Goal: Communication & Community: Answer question/provide support

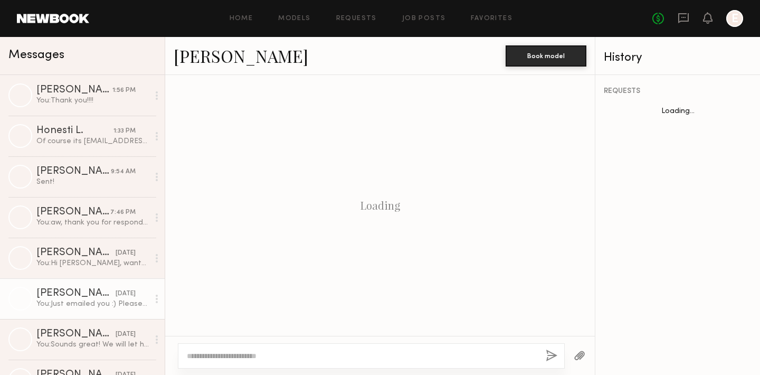
scroll to position [563, 0]
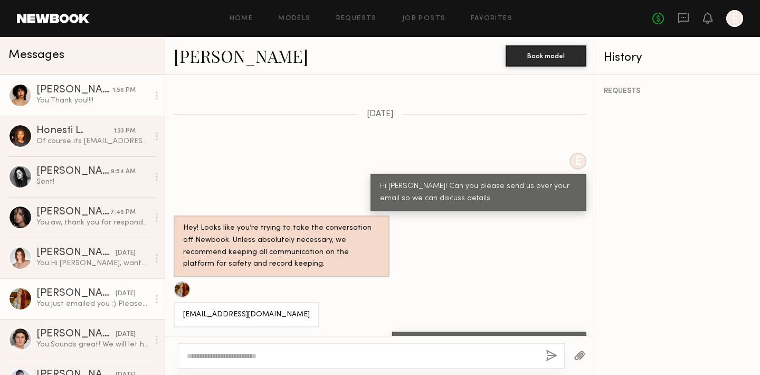
click at [52, 92] on div "[PERSON_NAME]" at bounding box center [74, 90] width 76 height 11
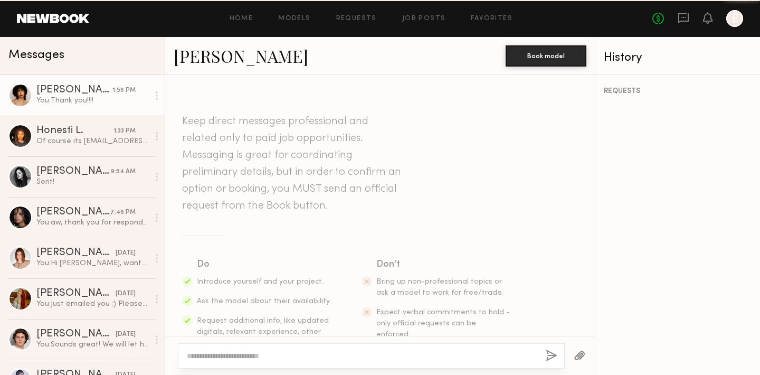
scroll to position [862, 0]
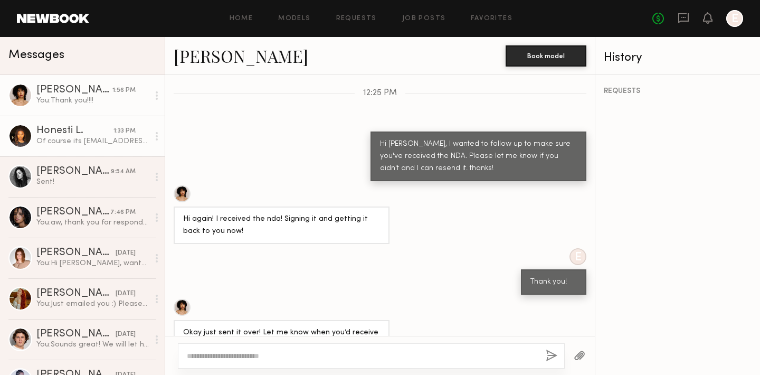
click at [50, 144] on div "Of course its lawrencehonesti@gmail.com" at bounding box center [92, 141] width 112 height 10
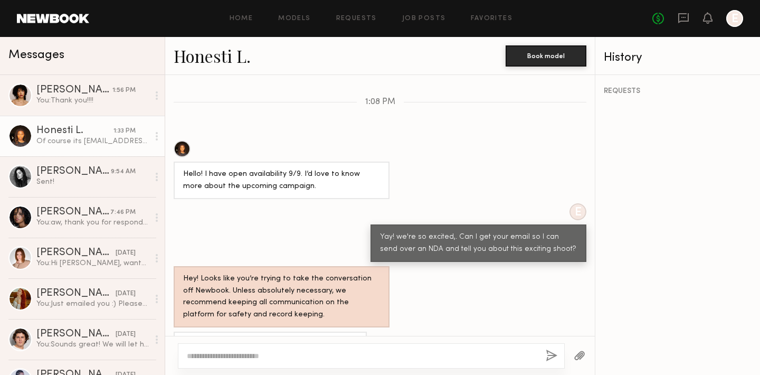
scroll to position [525, 0]
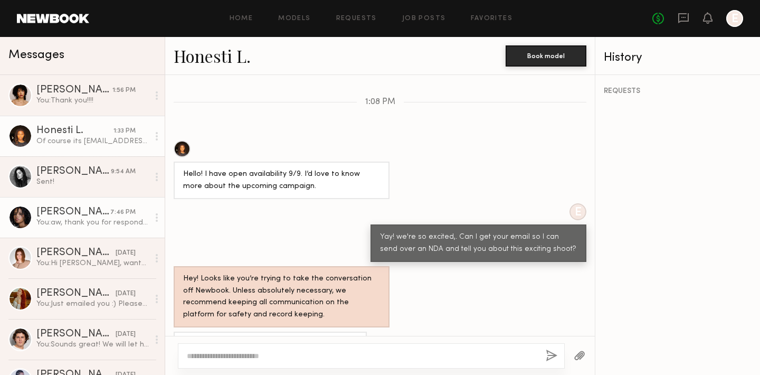
click at [71, 225] on div "You: aw, thank you for responding" at bounding box center [92, 222] width 112 height 10
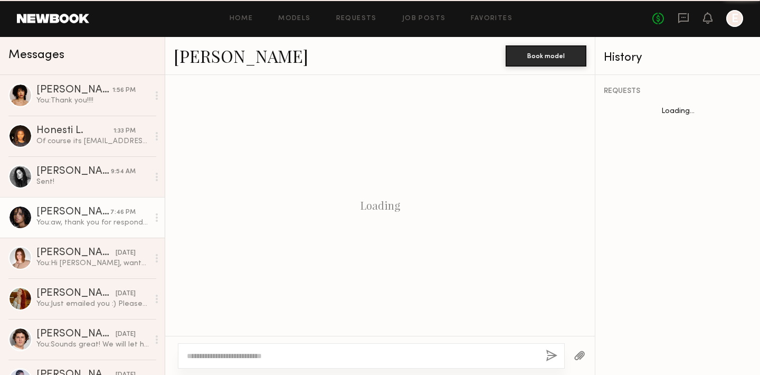
scroll to position [318, 0]
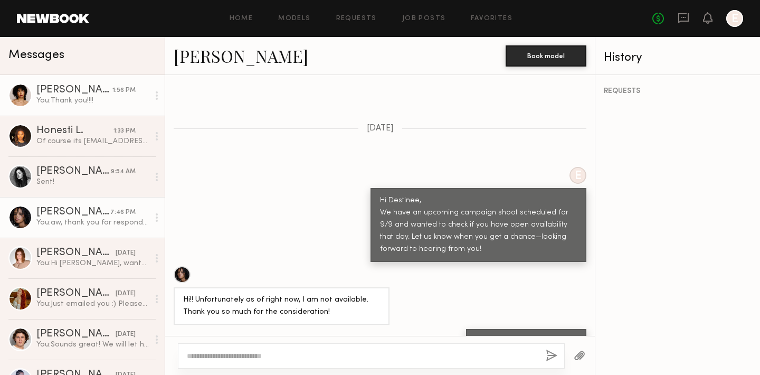
click at [75, 101] on div "You: Thank you!!!!" at bounding box center [92, 101] width 112 height 10
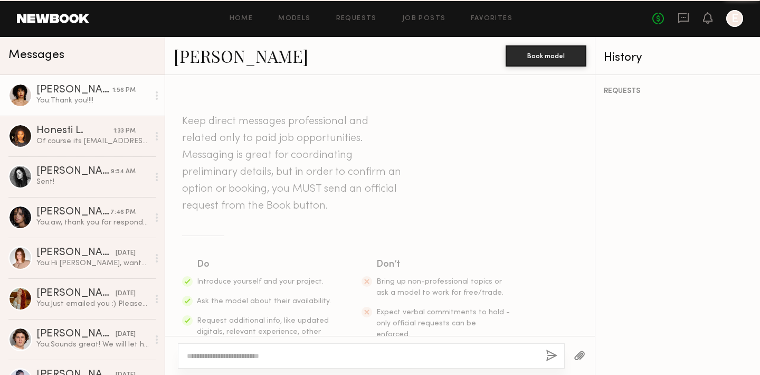
scroll to position [862, 0]
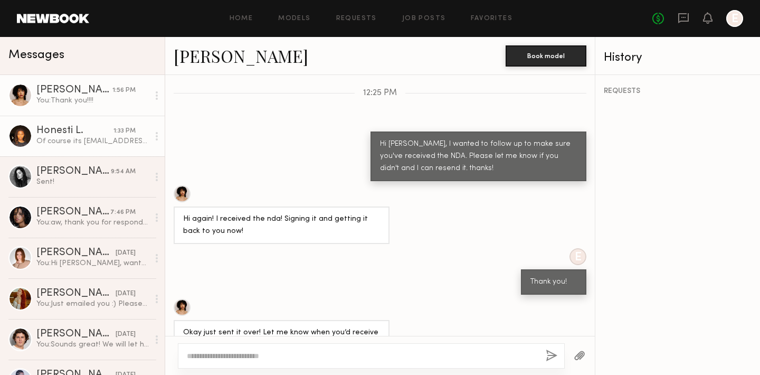
click at [68, 134] on div "Honesti L." at bounding box center [74, 131] width 77 height 11
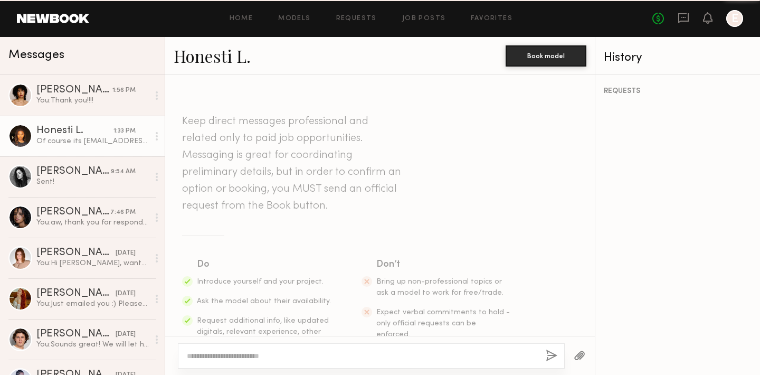
scroll to position [525, 0]
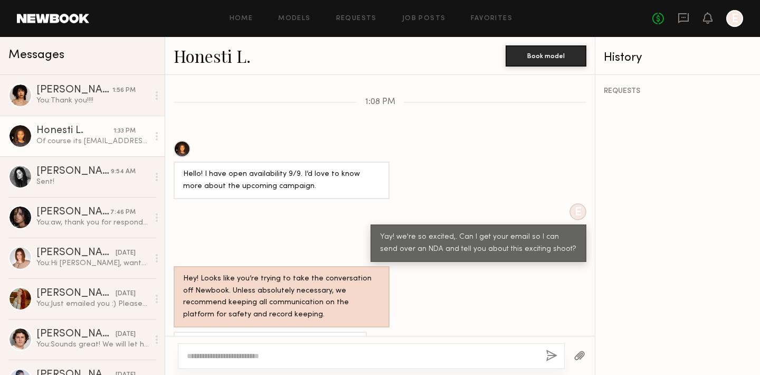
click at [181, 140] on div at bounding box center [182, 148] width 17 height 17
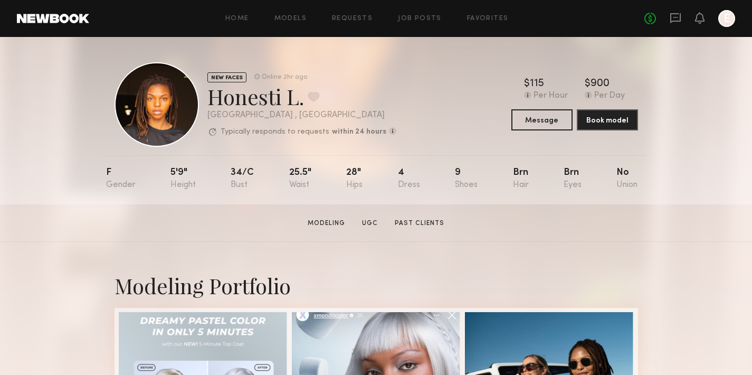
click at [685, 14] on div "No fees up to $5,000 E" at bounding box center [689, 18] width 91 height 17
click at [679, 14] on icon at bounding box center [676, 18] width 12 height 12
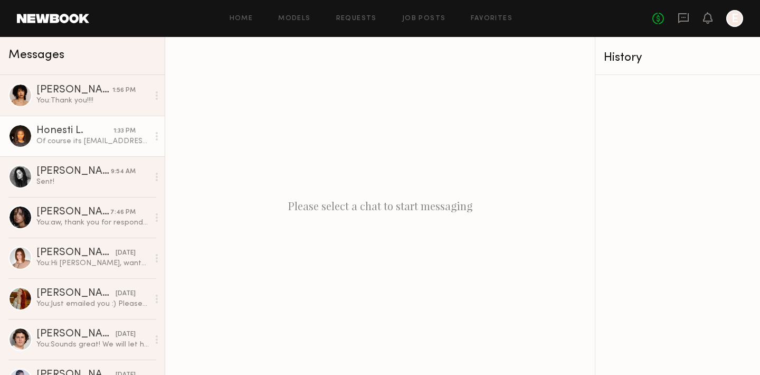
click at [60, 139] on div "Of course its [EMAIL_ADDRESS][DOMAIN_NAME]" at bounding box center [92, 141] width 112 height 10
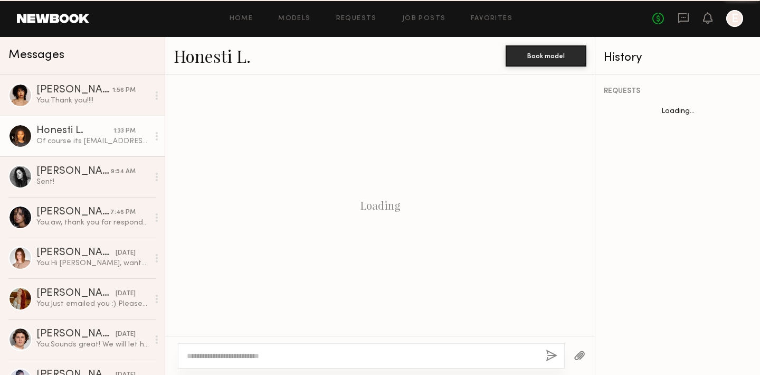
scroll to position [525, 0]
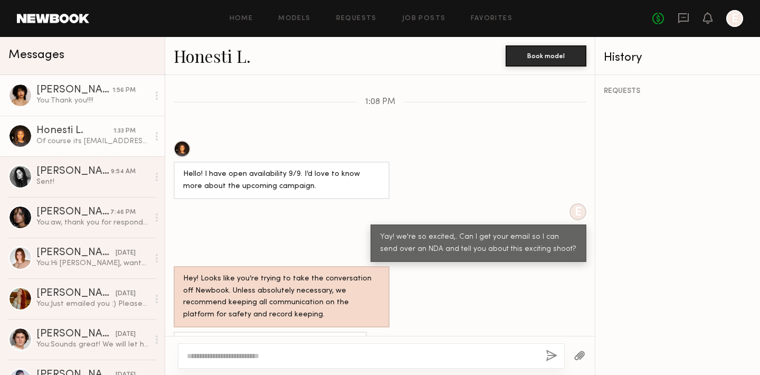
click at [63, 97] on div "You: Thank you!!!!" at bounding box center [92, 101] width 112 height 10
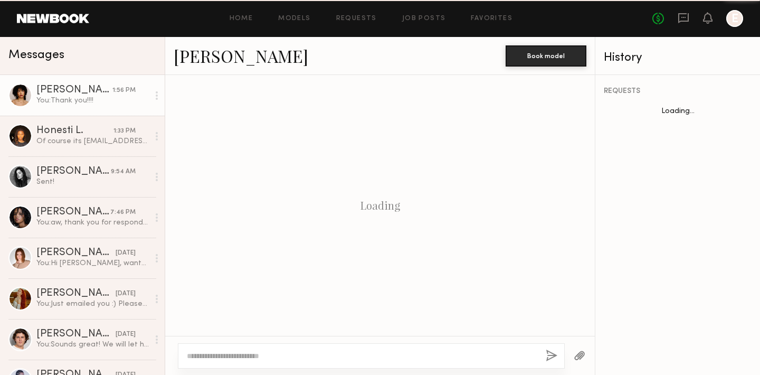
scroll to position [862, 0]
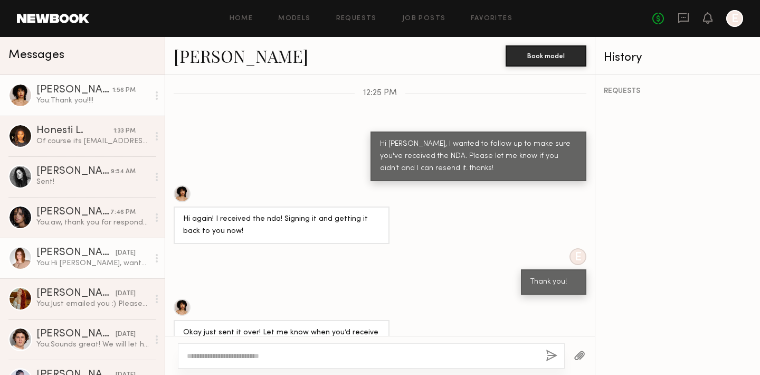
click at [59, 256] on div "Camryn B." at bounding box center [75, 252] width 79 height 11
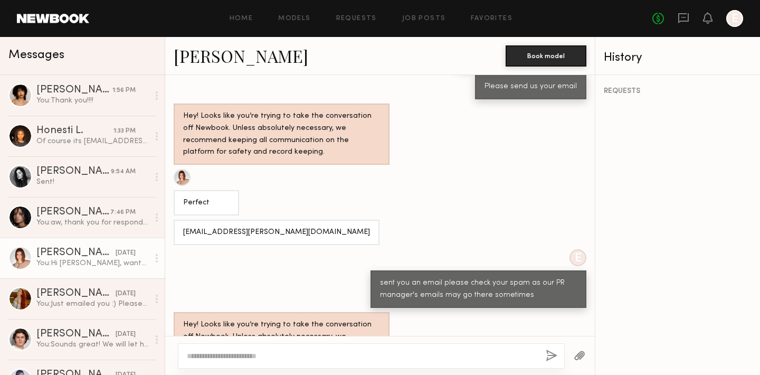
scroll to position [694, 0]
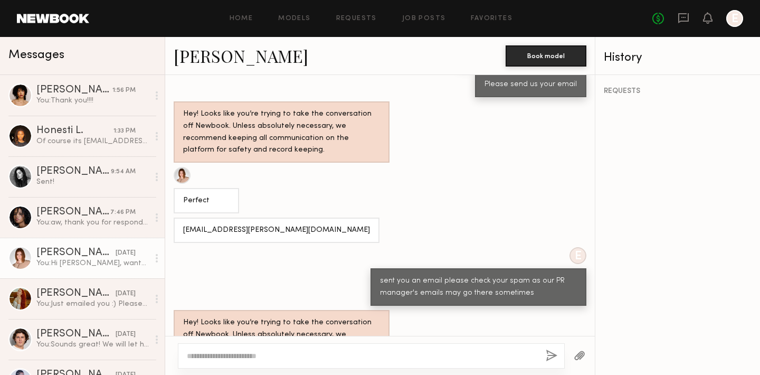
click at [206, 58] on link "Camryn B." at bounding box center [241, 55] width 135 height 23
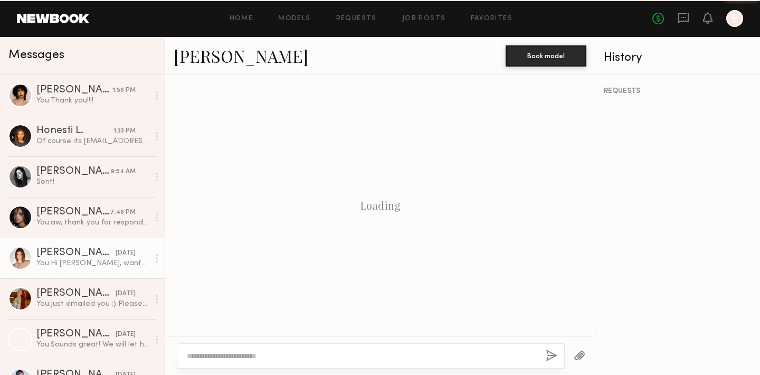
scroll to position [1060, 0]
